Goal: Information Seeking & Learning: Understand process/instructions

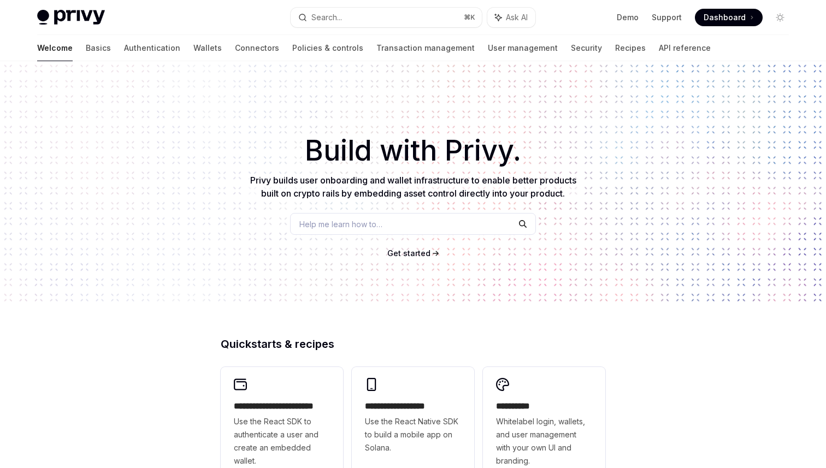
click at [135, 55] on div "Welcome Basics Authentication Wallets Connectors Policies & controls Transactio…" at bounding box center [374, 48] width 674 height 26
click at [739, 14] on span "Dashboard" at bounding box center [725, 17] width 42 height 11
click at [86, 53] on link "Basics" at bounding box center [98, 48] width 25 height 26
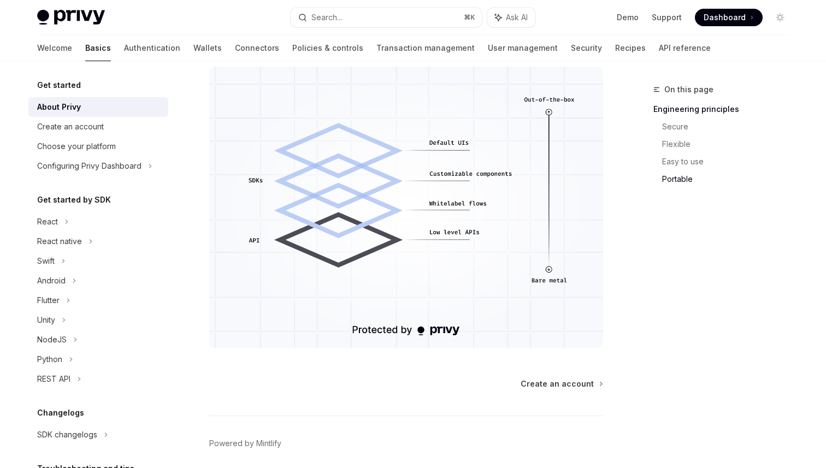
scroll to position [961, 0]
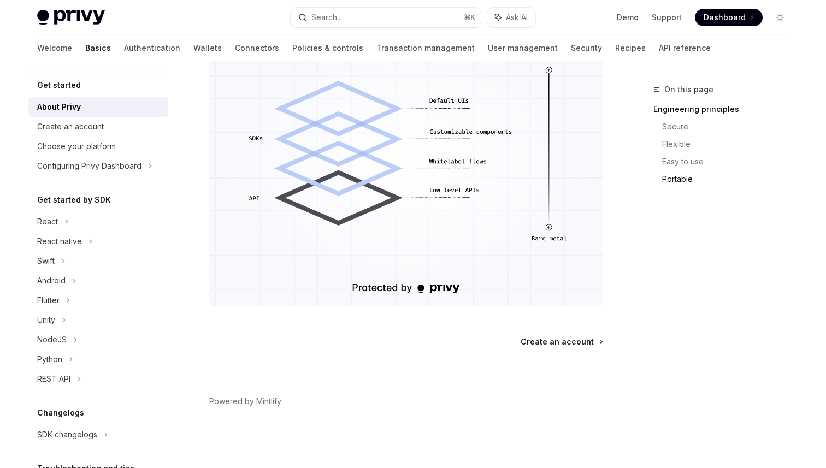
click at [546, 338] on span "Create an account" at bounding box center [557, 342] width 73 height 11
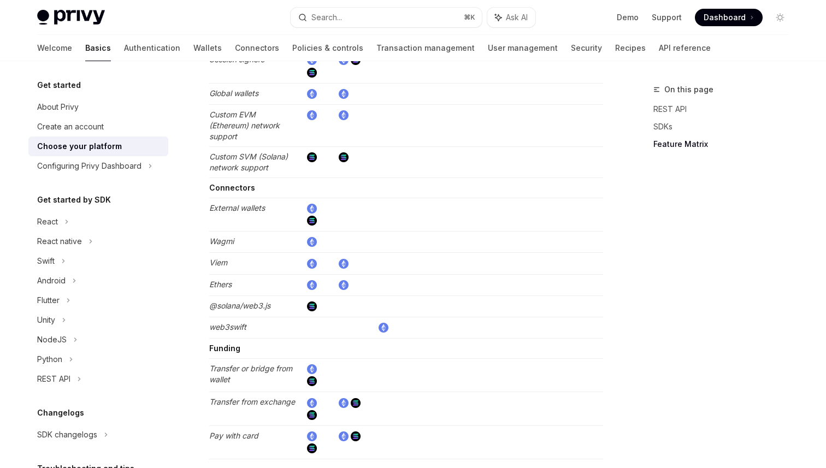
scroll to position [2037, 0]
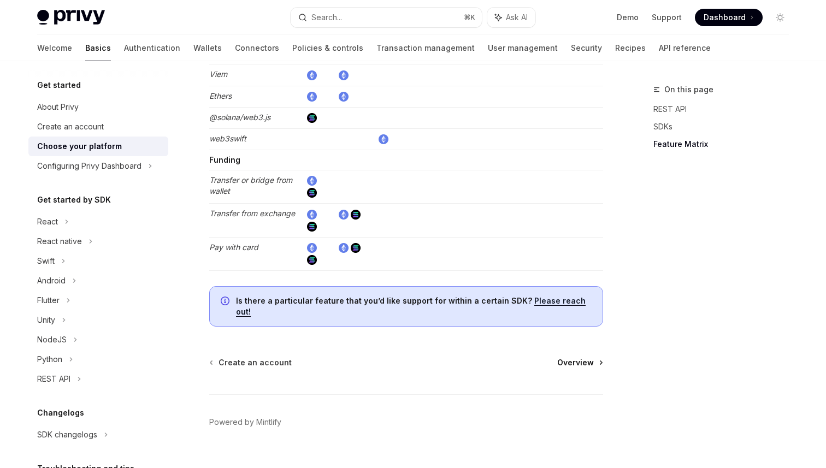
click at [582, 357] on span "Overview" at bounding box center [576, 362] width 37 height 11
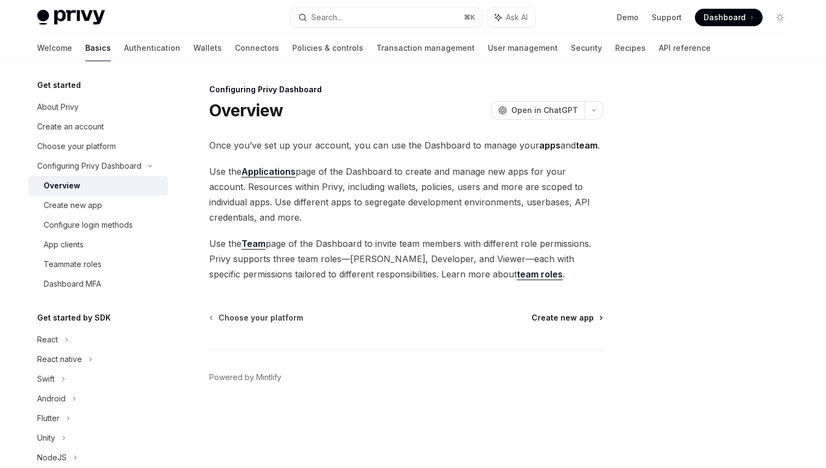
click at [542, 313] on span "Create new app" at bounding box center [563, 318] width 62 height 11
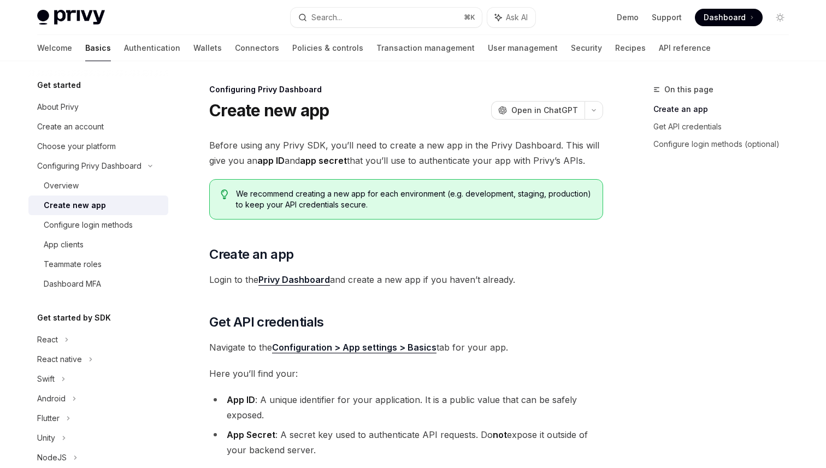
click at [362, 280] on span "Login to the Privy Dashboard and create a new app if you haven’t already." at bounding box center [406, 279] width 394 height 15
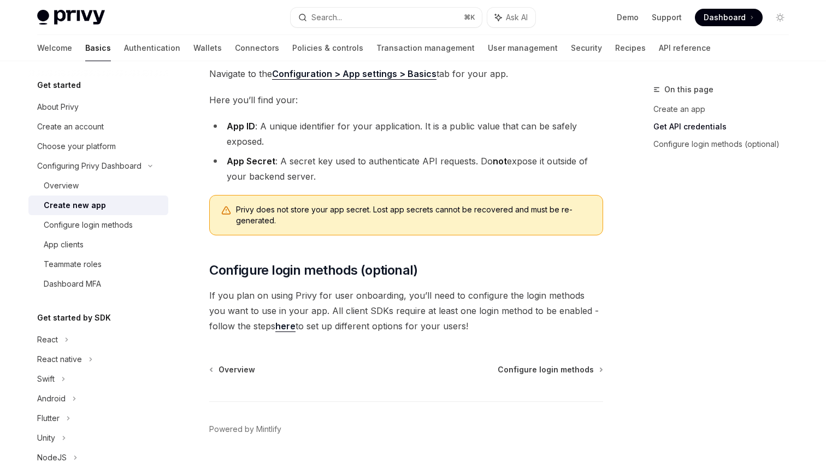
scroll to position [302, 0]
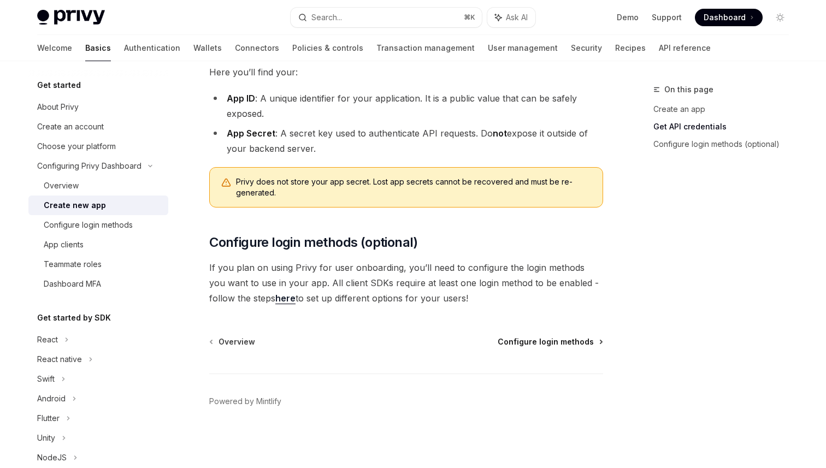
click at [522, 342] on span "Configure login methods" at bounding box center [546, 342] width 96 height 11
type textarea "*"
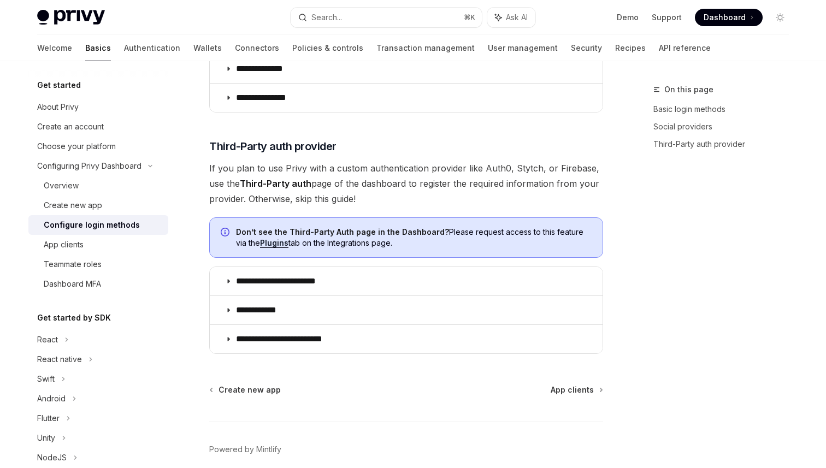
scroll to position [579, 0]
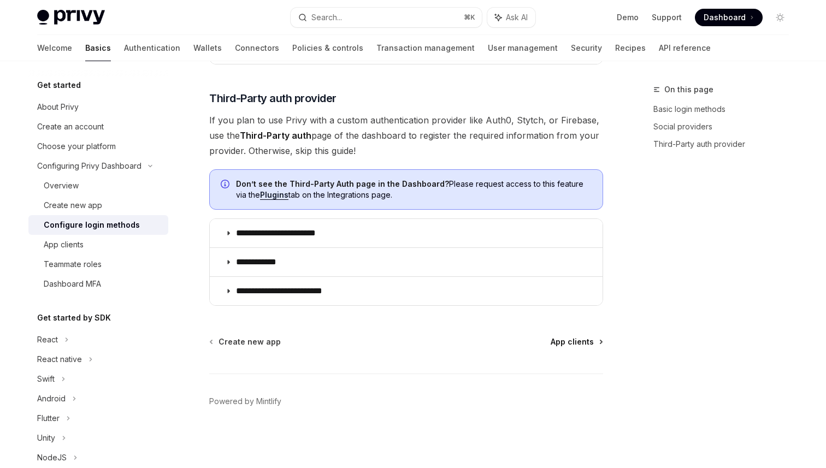
click at [601, 343] on icon at bounding box center [602, 342] width 2 height 3
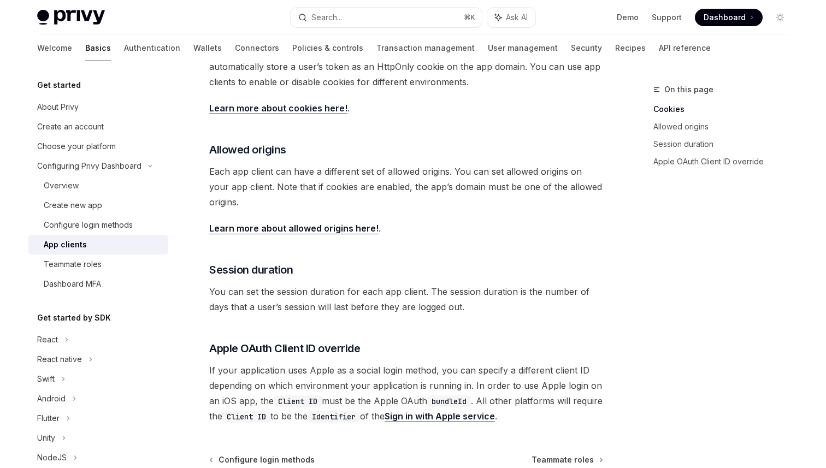
scroll to position [406, 0]
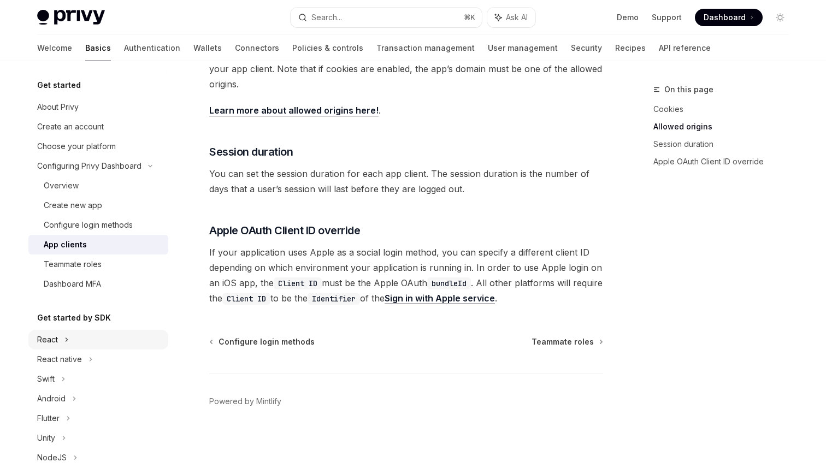
click at [56, 336] on div "React" at bounding box center [47, 339] width 21 height 13
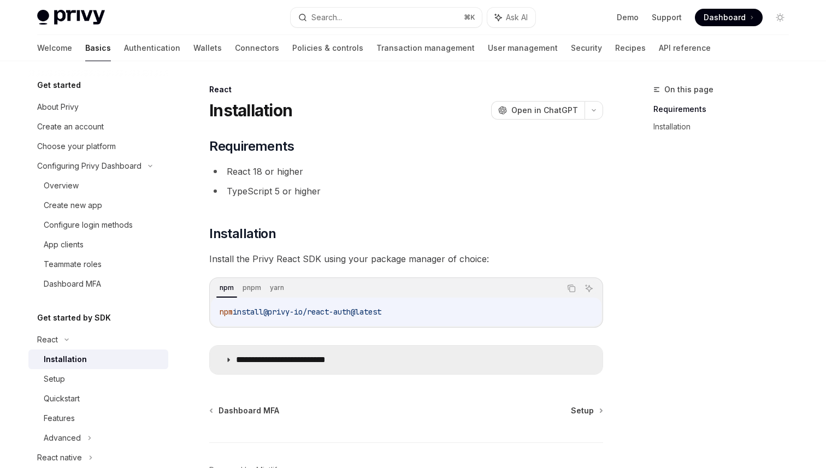
scroll to position [69, 0]
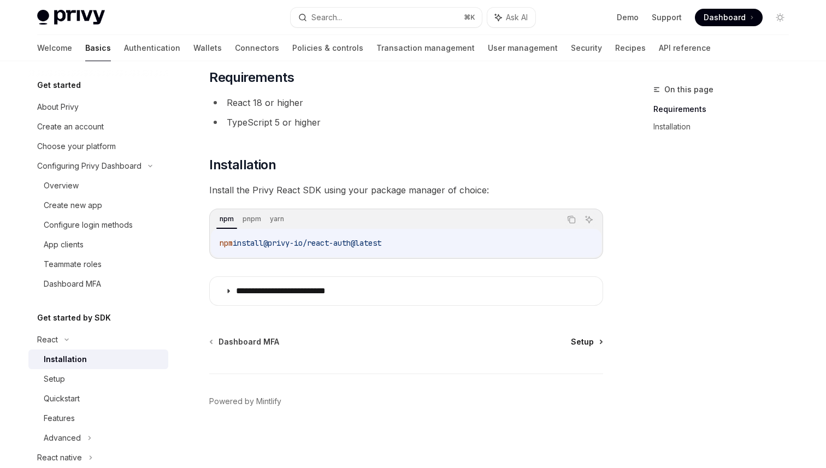
click at [585, 347] on span "Setup" at bounding box center [582, 342] width 23 height 11
type textarea "*"
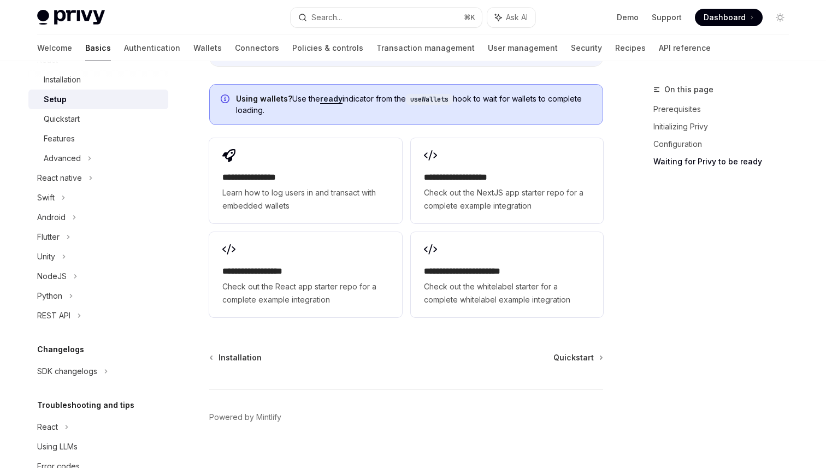
scroll to position [310, 0]
